Goal: Task Accomplishment & Management: Use online tool/utility

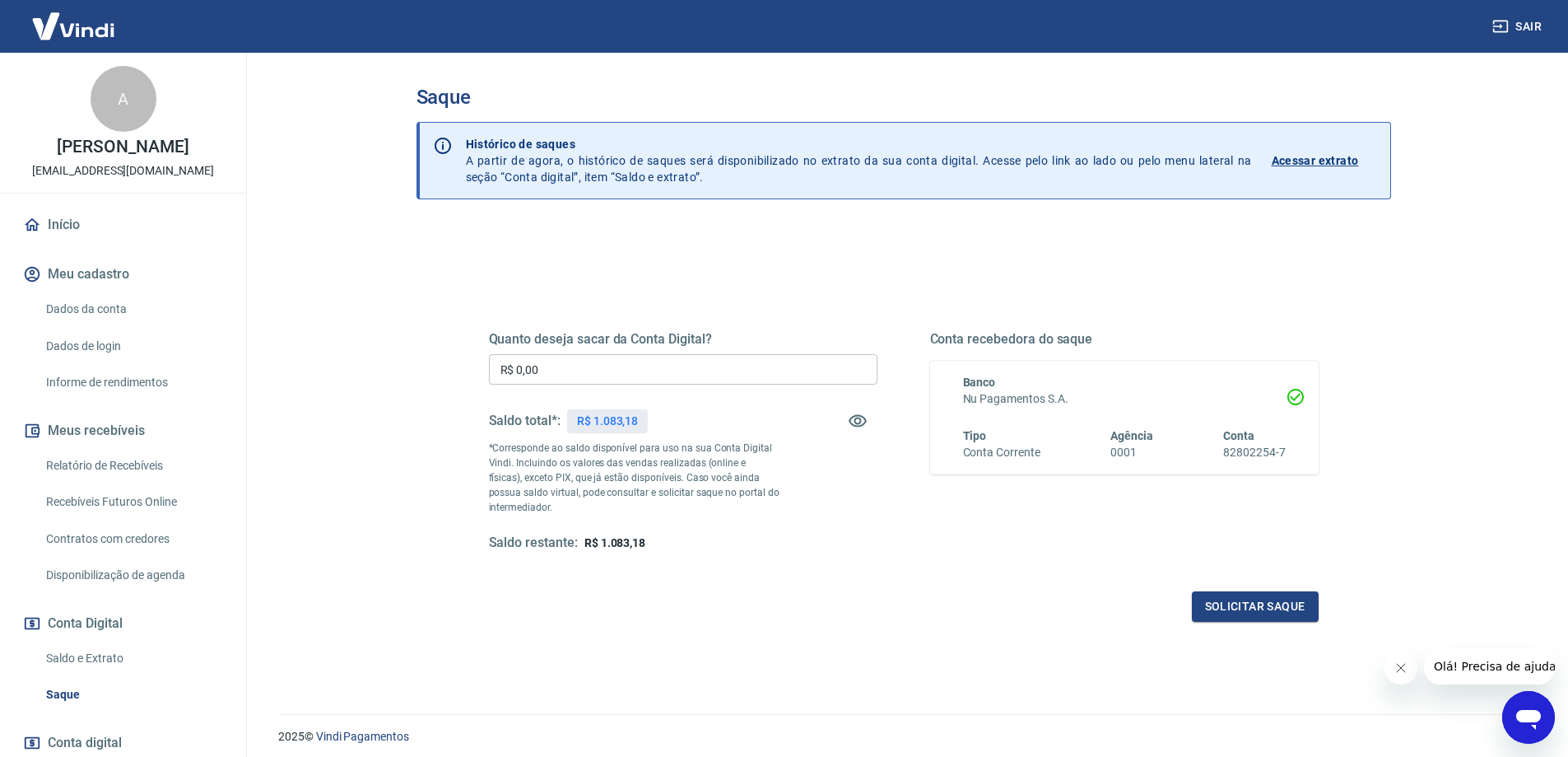
click at [657, 375] on input "R$ 0,00" at bounding box center [683, 370] width 388 height 31
type input "R$ 1.083,18"
click at [1259, 607] on button "Solicitar saque" at bounding box center [1255, 606] width 127 height 31
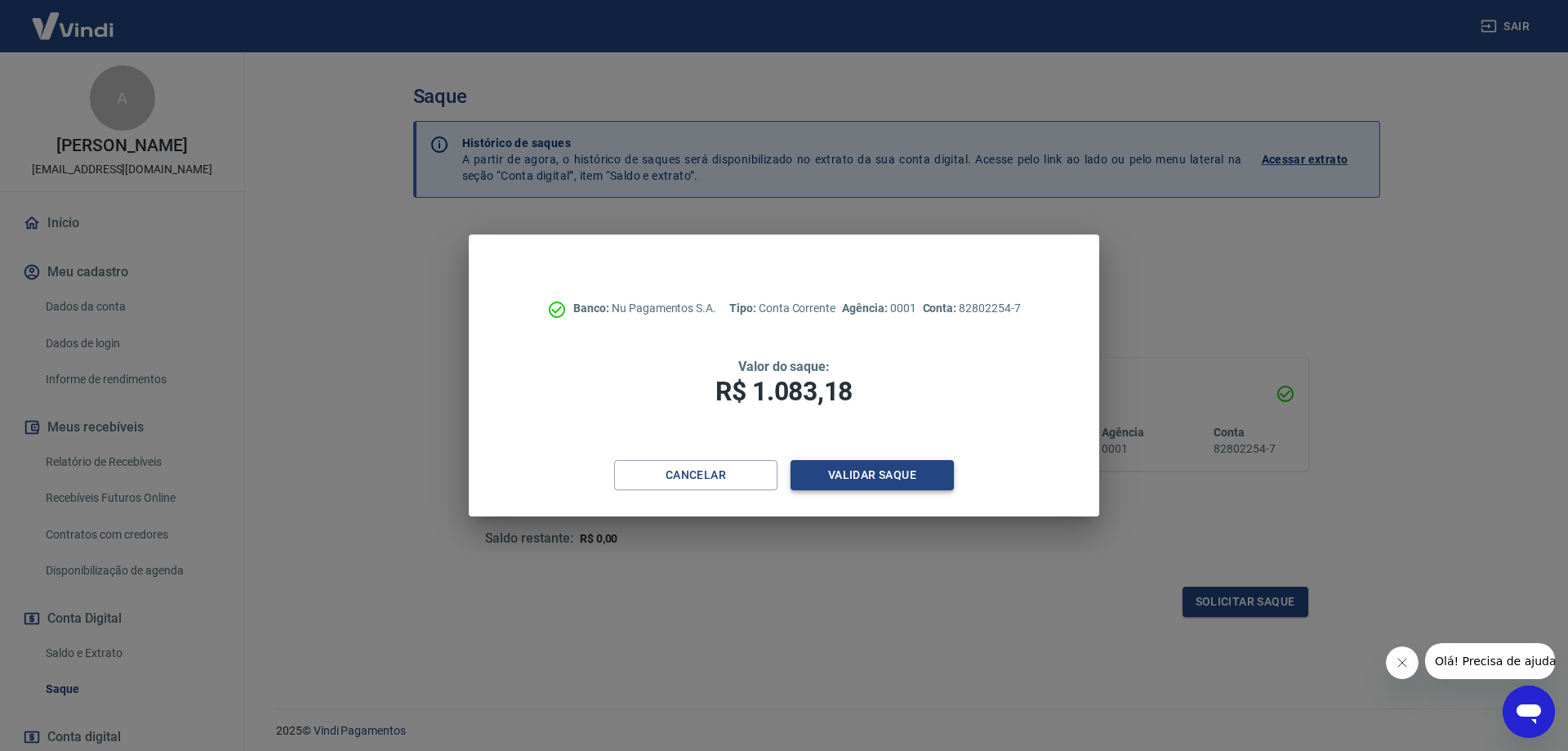
click at [922, 485] on button "Validar saque" at bounding box center [872, 475] width 164 height 31
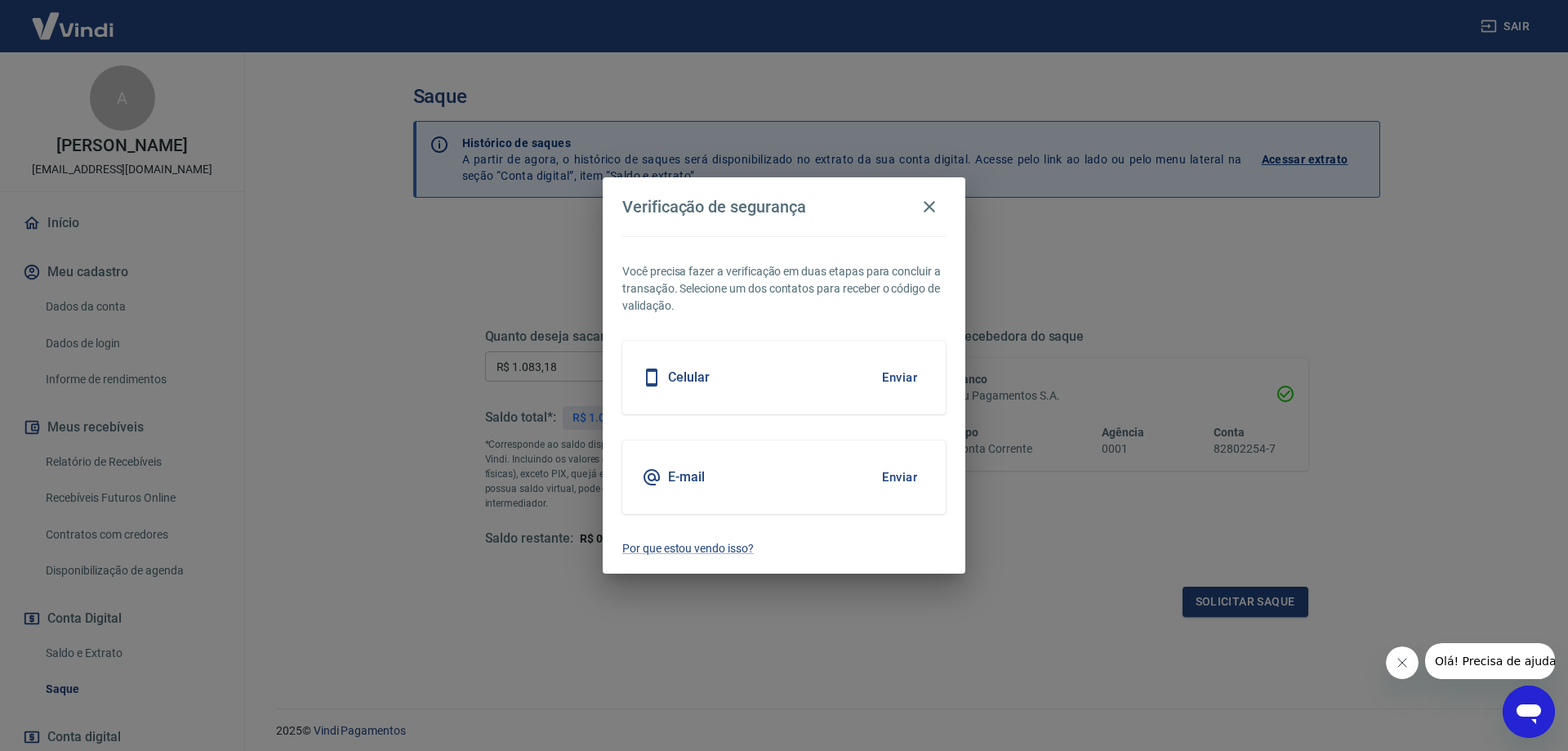
click at [910, 382] on button "Enviar" at bounding box center [899, 378] width 53 height 34
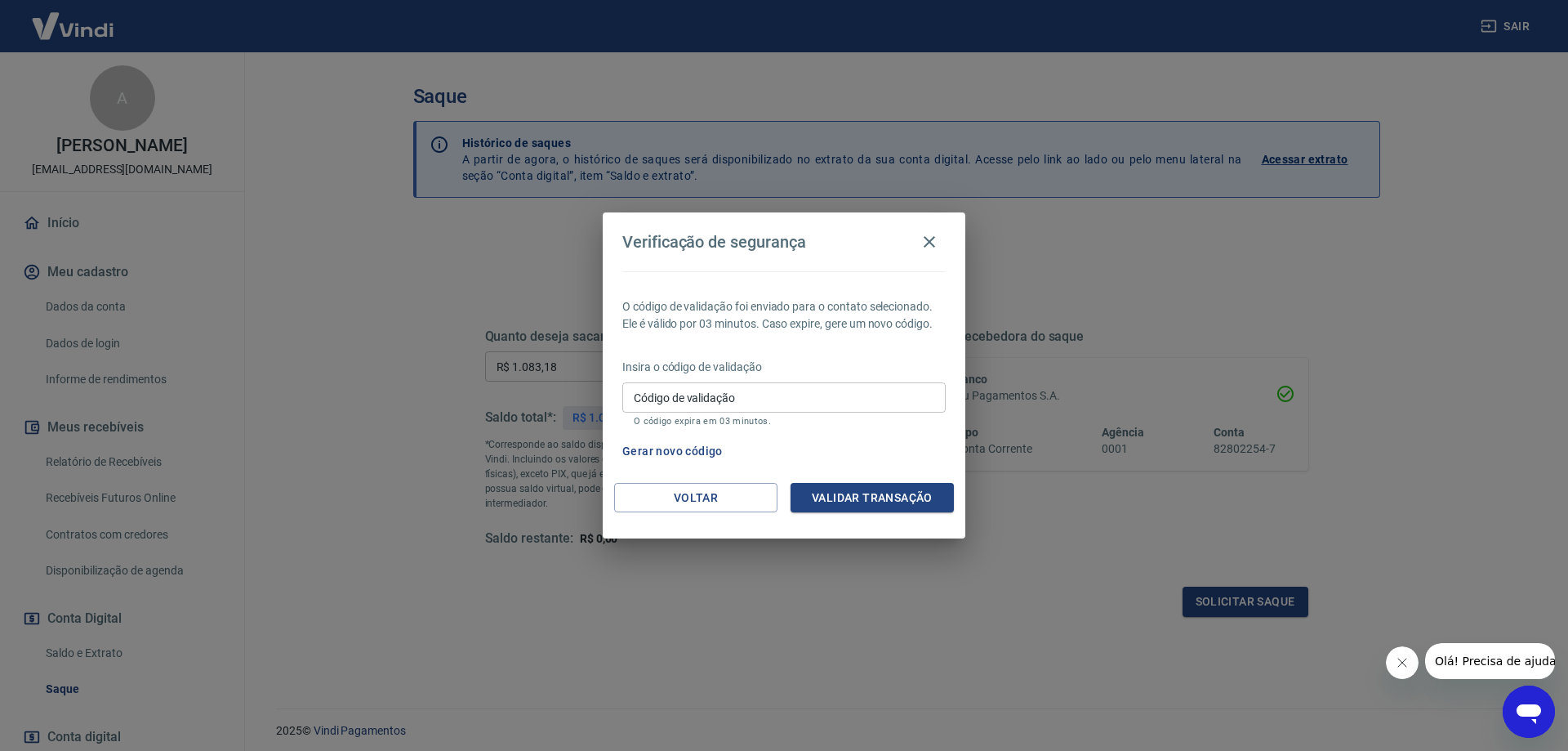
click at [675, 448] on button "Gerar novo código" at bounding box center [673, 451] width 114 height 31
click at [697, 440] on button "Gerar novo código" at bounding box center [673, 451] width 114 height 31
click at [929, 247] on icon "button" at bounding box center [929, 241] width 20 height 20
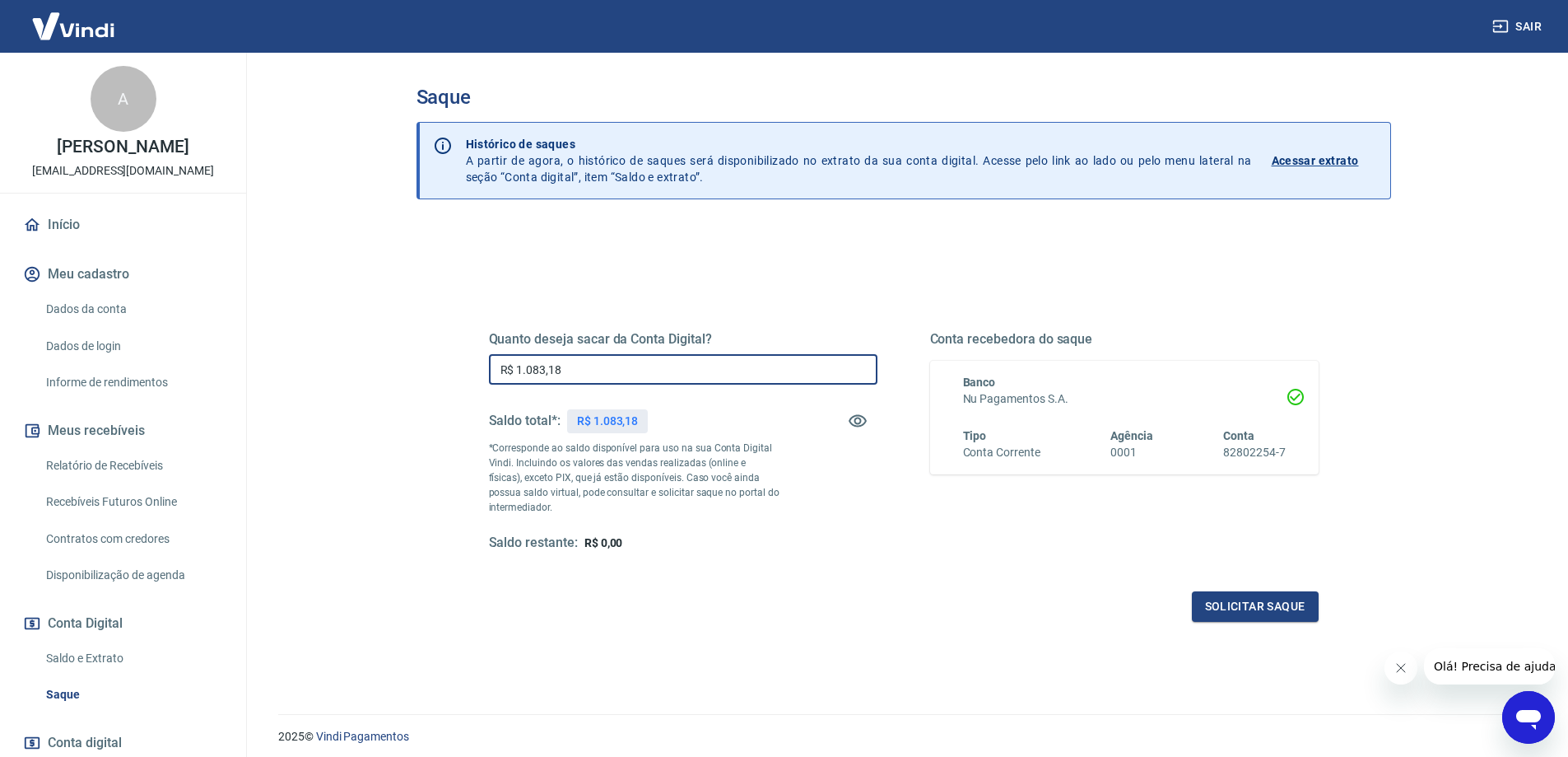
click at [740, 382] on input "R$ 1.083,18" at bounding box center [683, 370] width 388 height 31
click at [1233, 607] on button "Solicitar saque" at bounding box center [1255, 606] width 127 height 31
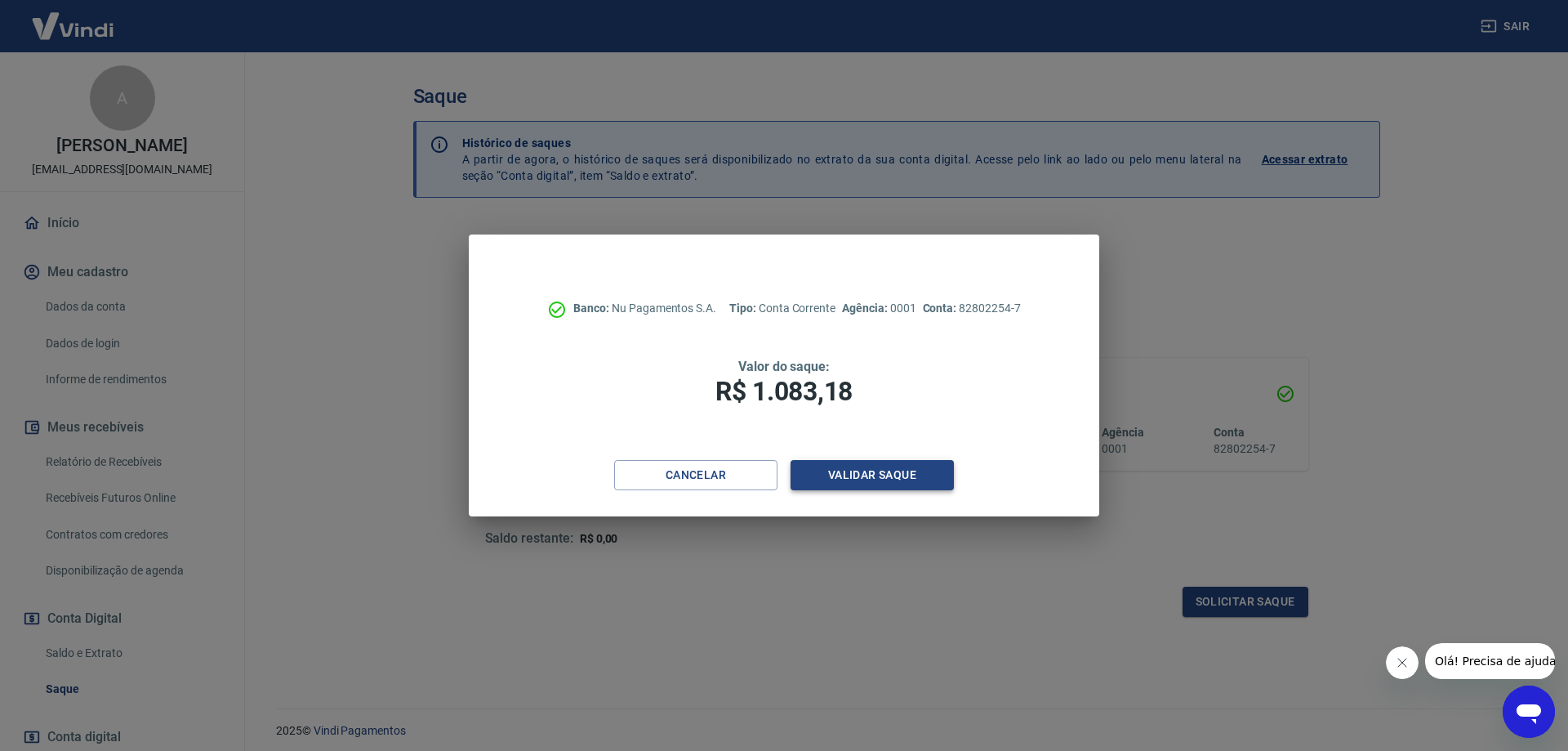
click at [893, 479] on button "Validar saque" at bounding box center [872, 475] width 164 height 31
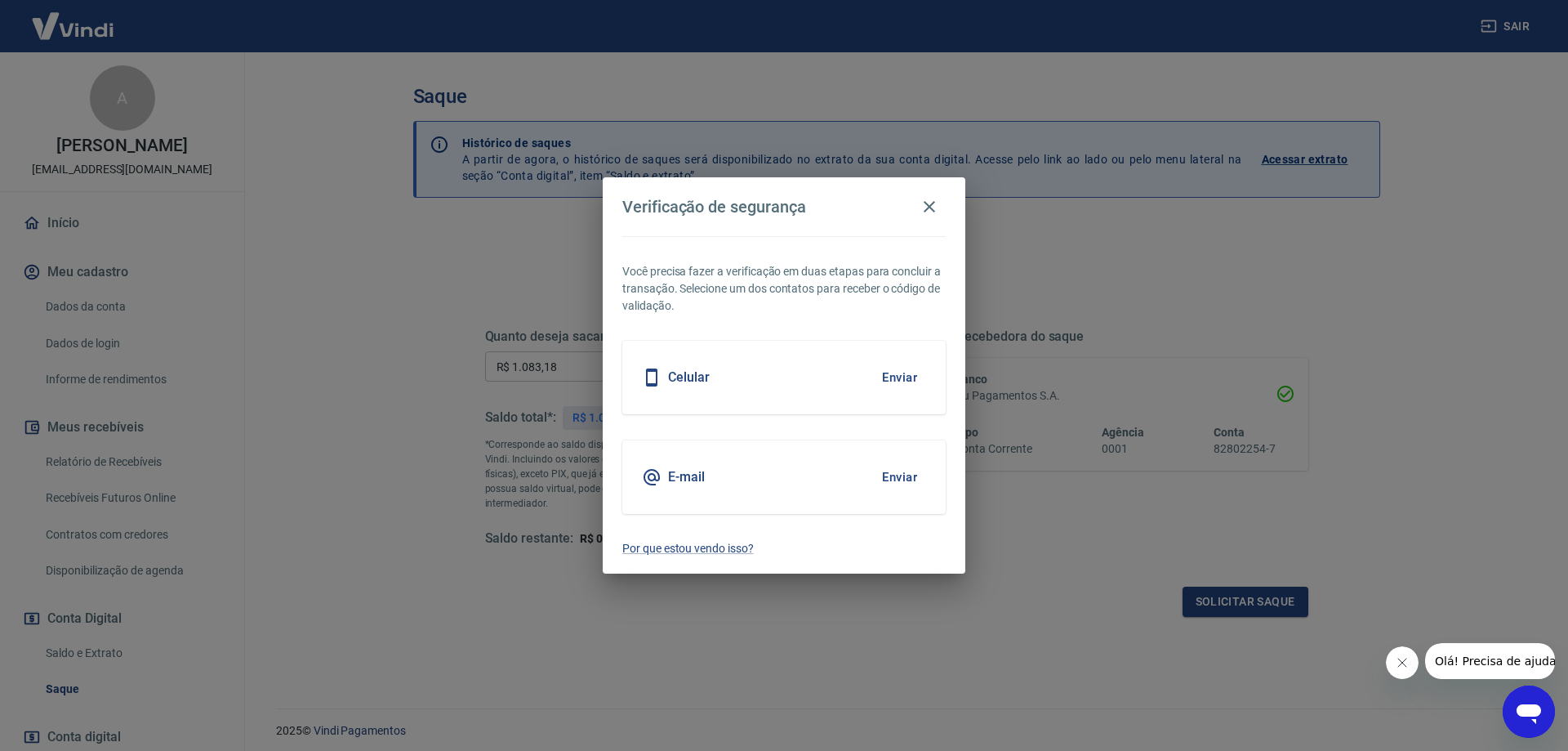
click at [828, 485] on div "E-mail Enviar" at bounding box center [784, 477] width 323 height 74
click at [892, 476] on button "Enviar" at bounding box center [899, 477] width 53 height 34
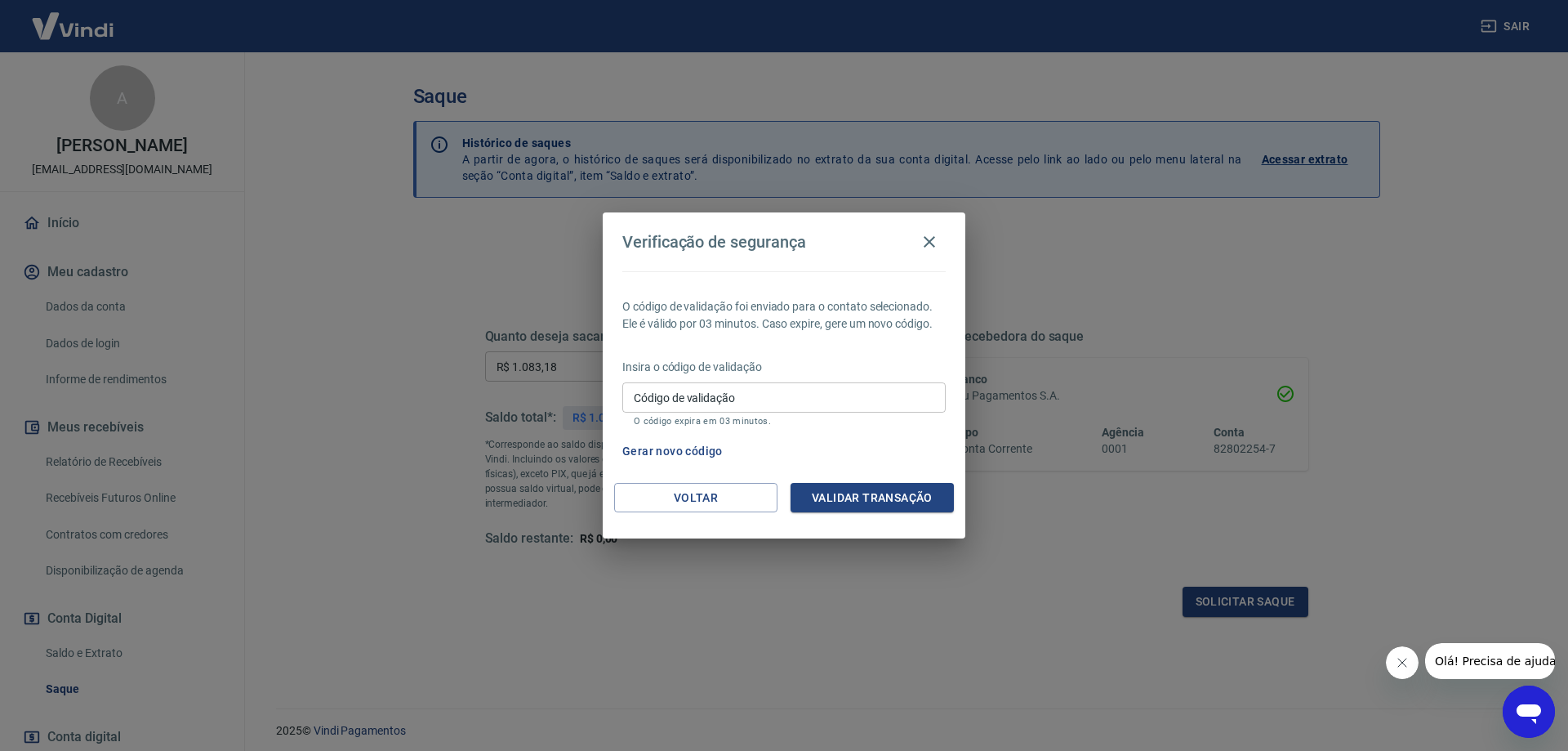
click at [900, 406] on input "Código de validação" at bounding box center [784, 398] width 323 height 31
type input "594752"
click at [871, 500] on button "Validar transação" at bounding box center [872, 498] width 164 height 31
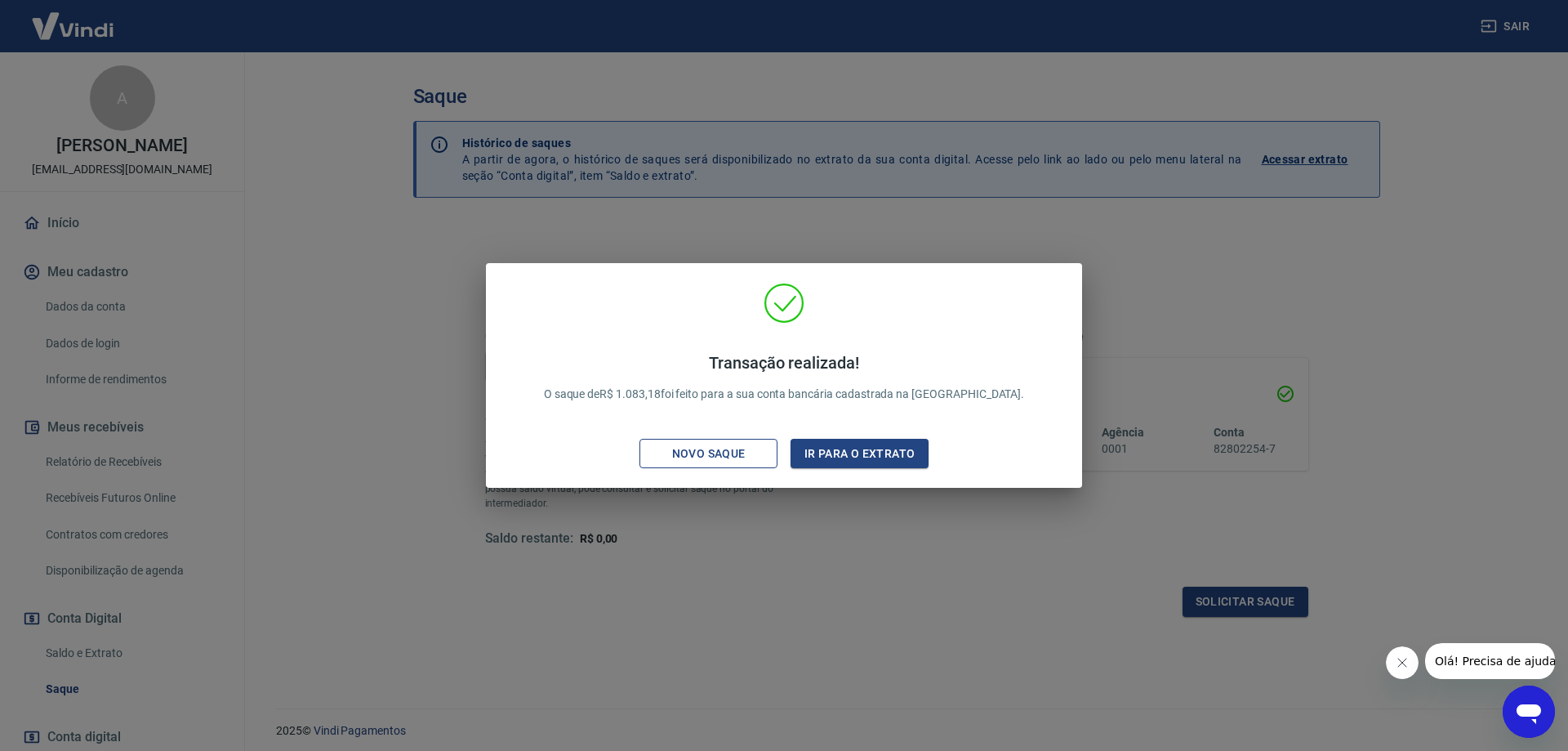
click at [690, 468] on button "Novo saque" at bounding box center [708, 454] width 138 height 31
